Goal: Task Accomplishment & Management: Complete application form

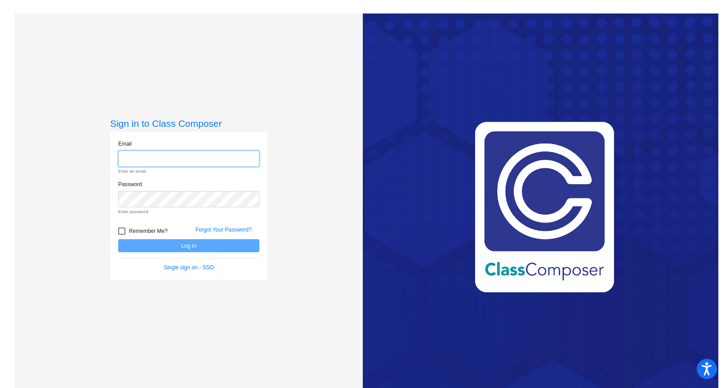
type input "[EMAIL_ADDRESS][DOMAIN_NAME]"
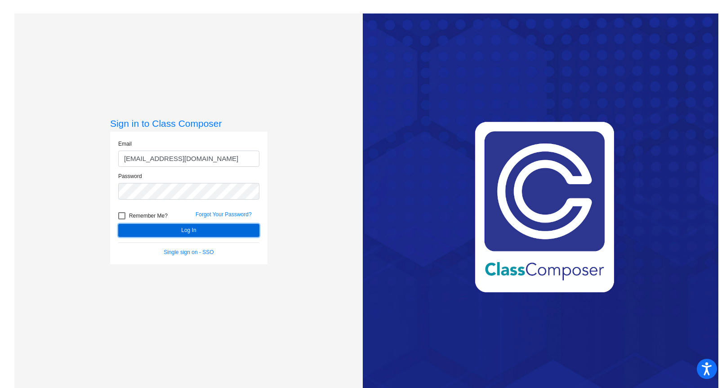
click at [205, 228] on button "Log In" at bounding box center [188, 230] width 141 height 13
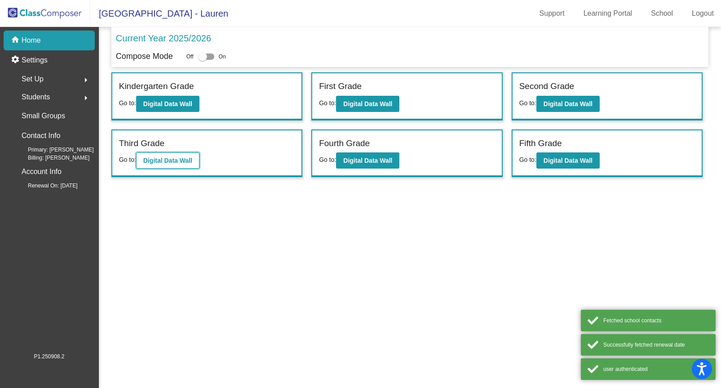
click at [150, 159] on b "Digital Data Wall" at bounding box center [167, 160] width 49 height 7
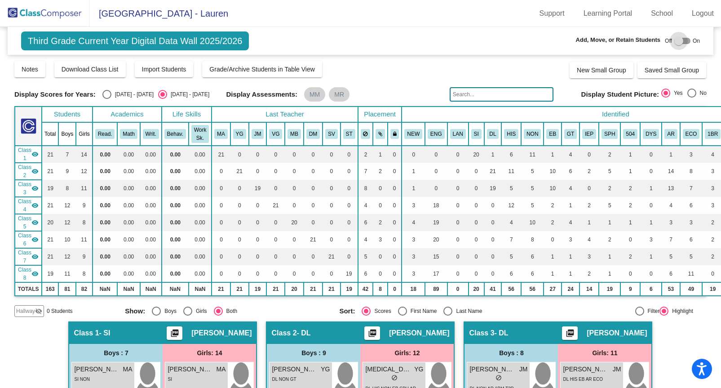
click at [675, 37] on div at bounding box center [679, 40] width 9 height 9
checkbox input "true"
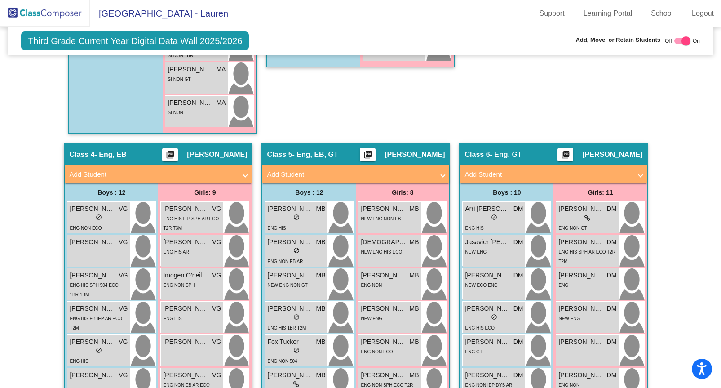
scroll to position [724, 0]
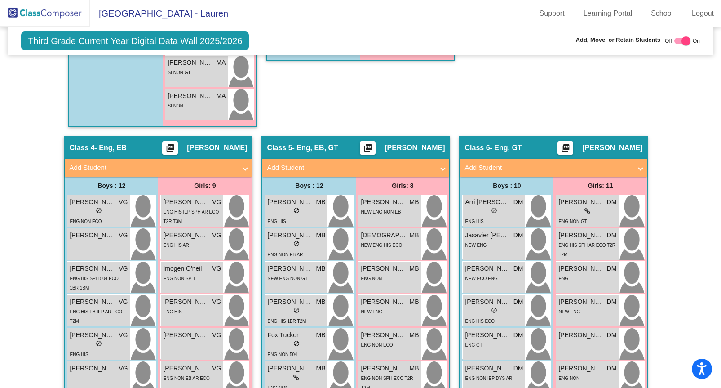
click at [240, 165] on span "Add Student" at bounding box center [156, 168] width 174 height 10
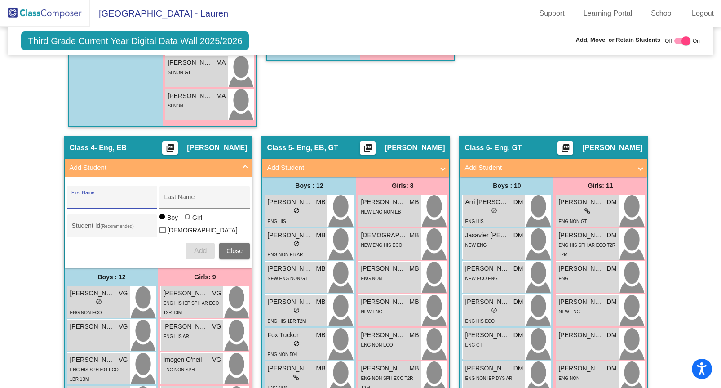
click at [114, 200] on input "First Name" at bounding box center [111, 200] width 81 height 7
type input "Ezekial"
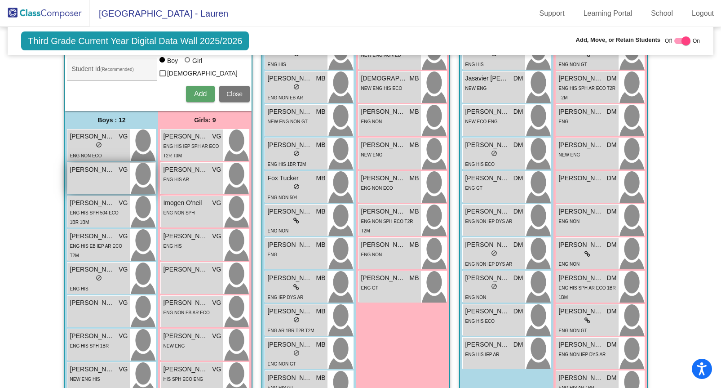
scroll to position [880, 0]
type input "[PERSON_NAME]"
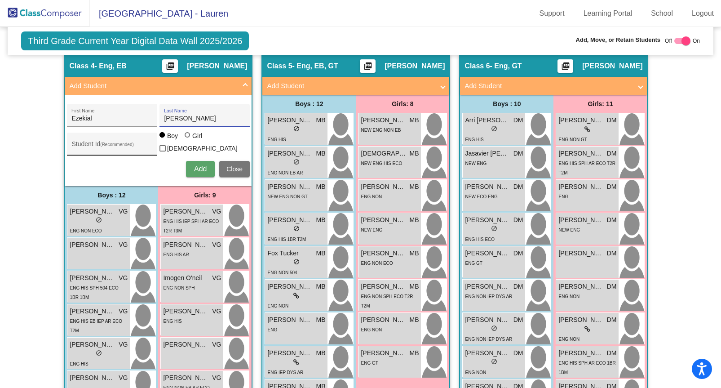
scroll to position [801, 0]
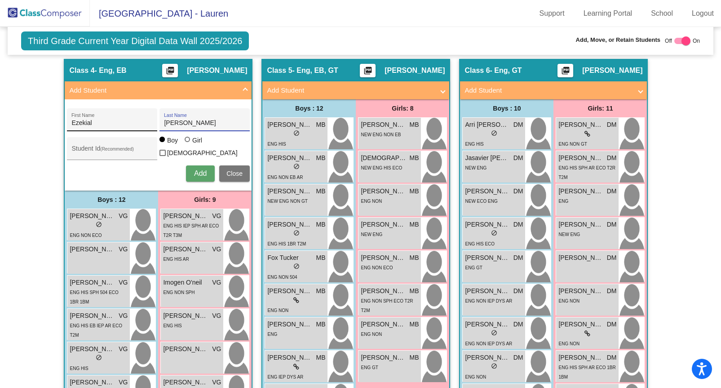
click at [87, 125] on input "Ezekial" at bounding box center [111, 123] width 81 height 7
type input "[DEMOGRAPHIC_DATA]"
click at [194, 171] on span "Add" at bounding box center [200, 173] width 13 height 8
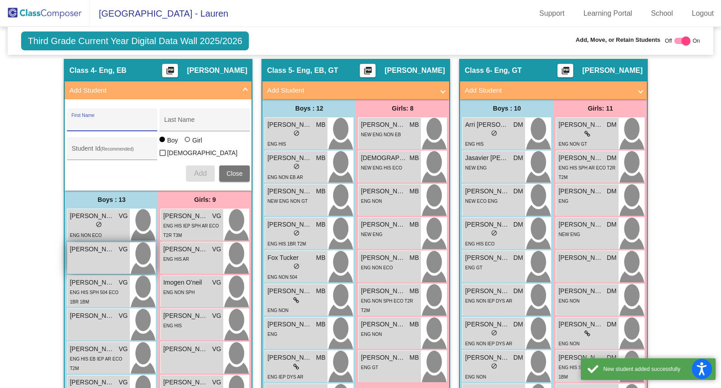
scroll to position [854, 0]
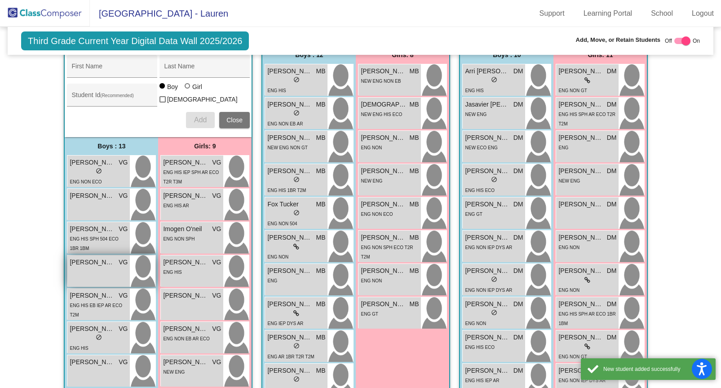
click at [99, 265] on div "[PERSON_NAME] VG lock do_not_disturb_alt" at bounding box center [98, 270] width 62 height 31
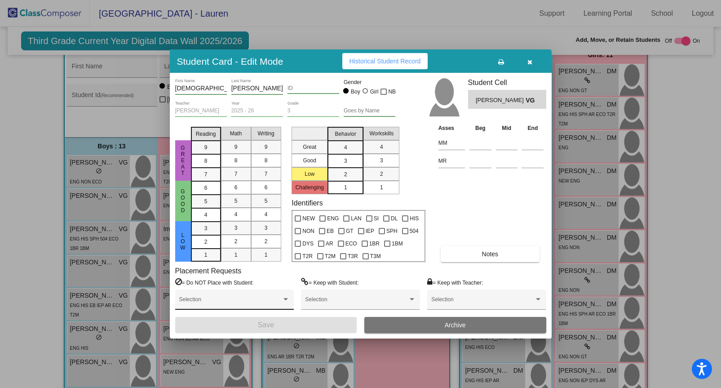
click at [245, 293] on div "Selection" at bounding box center [234, 299] width 119 height 20
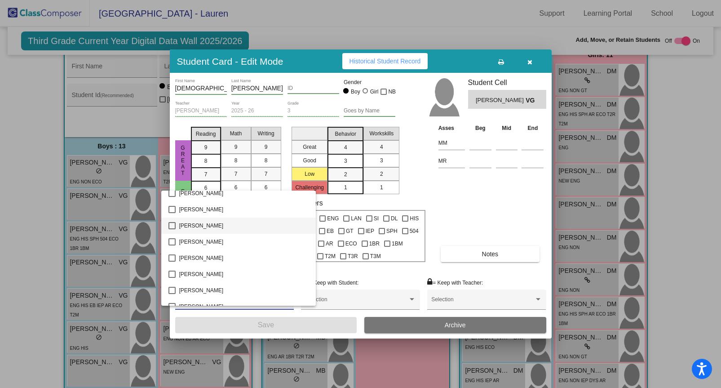
scroll to position [1921, 0]
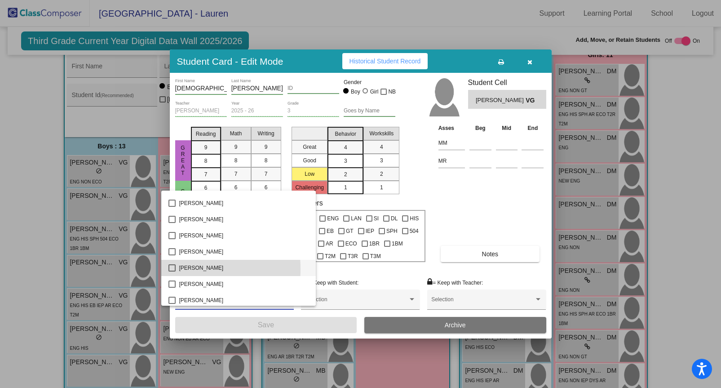
click at [172, 269] on mat-pseudo-checkbox at bounding box center [172, 267] width 7 height 7
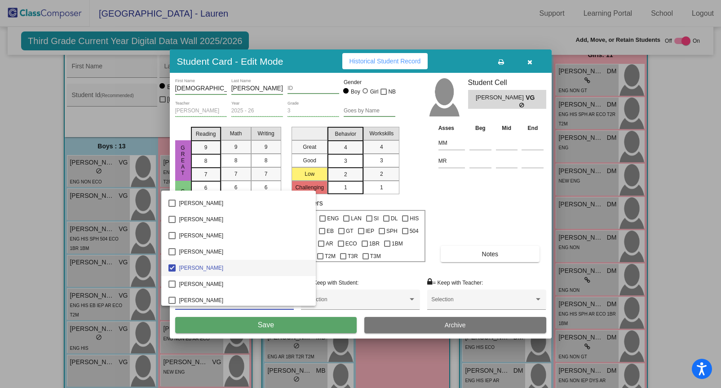
click at [501, 218] on div at bounding box center [360, 194] width 721 height 388
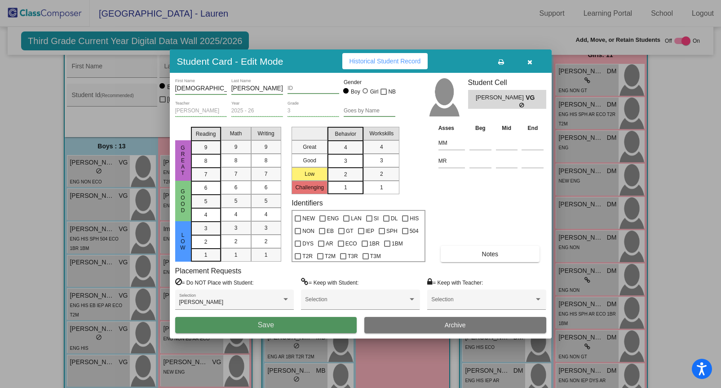
click at [257, 325] on button "Save" at bounding box center [266, 325] width 182 height 16
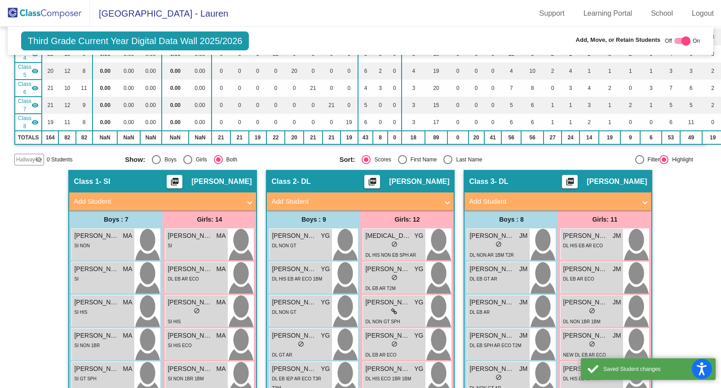
scroll to position [28, 0]
